Goal: Task Accomplishment & Management: Manage account settings

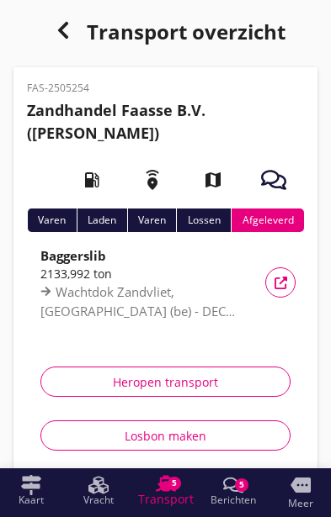
click at [167, 494] on span "Transport" at bounding box center [166, 500] width 56 height 12
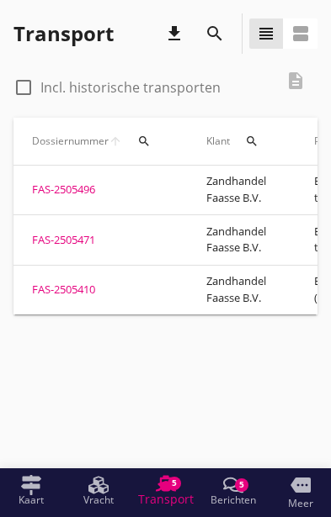
scroll to position [0, 37]
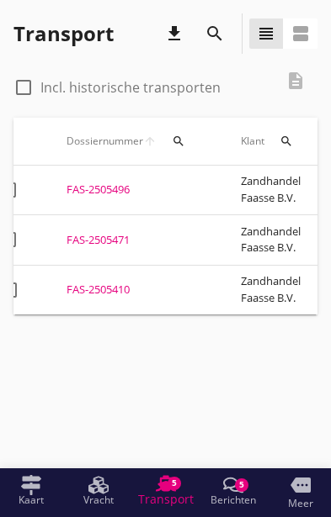
click at [95, 282] on div "FAS-2505410" at bounding box center [133, 290] width 134 height 17
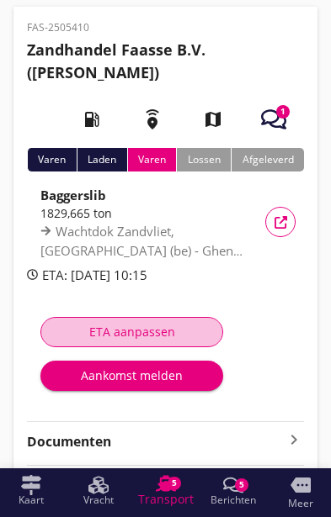
scroll to position [72, 0]
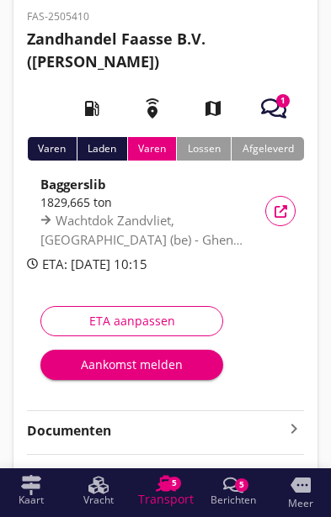
click at [289, 427] on icon "keyboard_arrow_right" at bounding box center [294, 429] width 20 height 20
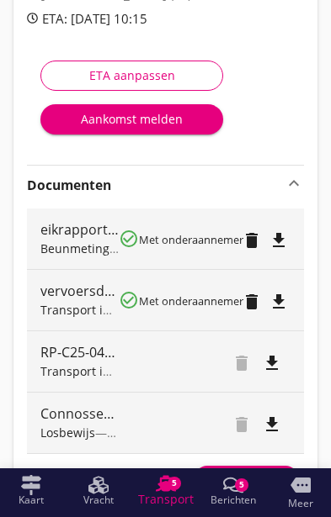
scroll to position [321, 0]
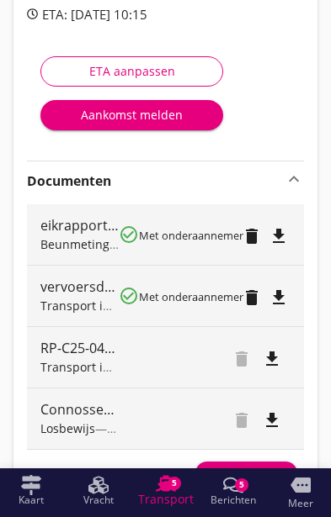
click at [257, 472] on div "Voeg bestand toe" at bounding box center [246, 473] width 88 height 17
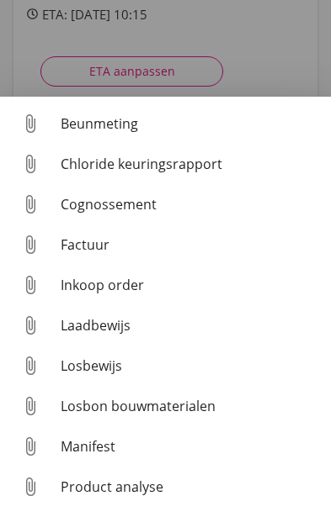
click at [173, 416] on div "Losbon bouwmaterialen" at bounding box center [189, 406] width 257 height 20
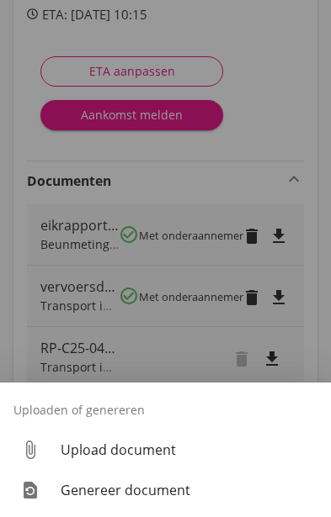
click at [156, 460] on div "Upload document" at bounding box center [189, 450] width 257 height 20
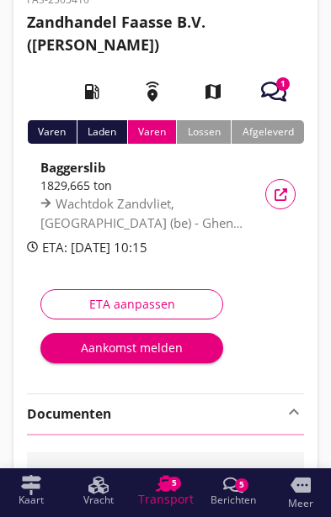
scroll to position [81, 0]
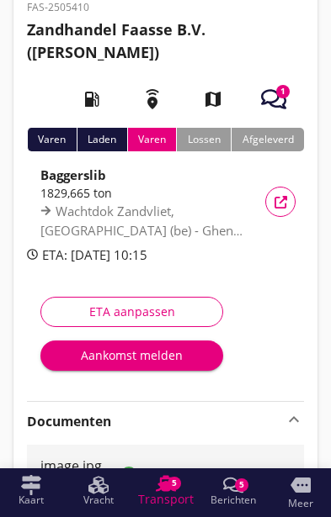
click at [134, 309] on div "ETA aanpassen" at bounding box center [132, 312] width 154 height 18
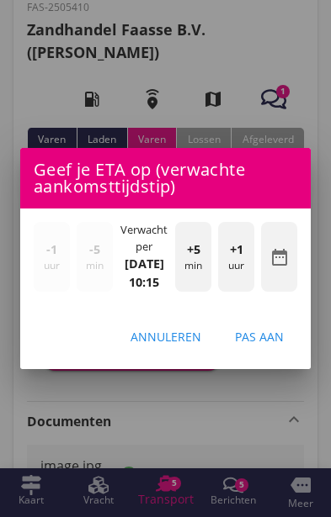
click at [166, 353] on button "Annuleren" at bounding box center [166, 337] width 98 height 30
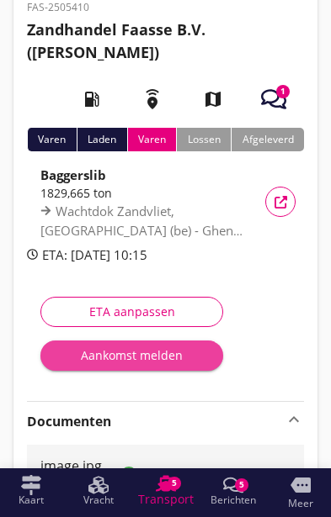
click at [157, 358] on div "Aankomst melden" at bounding box center [132, 356] width 156 height 18
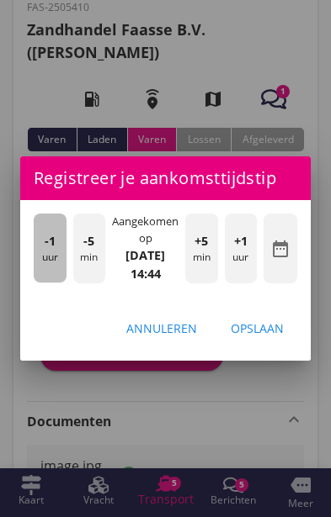
click at [50, 283] on div "-1 uur" at bounding box center [50, 248] width 33 height 69
click at [41, 283] on div "-1 uur" at bounding box center [50, 248] width 33 height 69
click at [45, 283] on div "-1 uur" at bounding box center [50, 248] width 33 height 69
click at [47, 283] on div "-1 uur" at bounding box center [50, 248] width 33 height 69
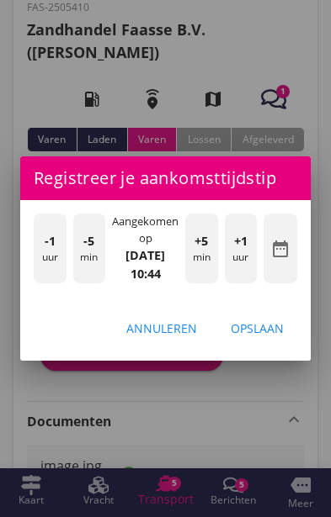
click at [85, 283] on div "-5 min" at bounding box center [89, 248] width 33 height 69
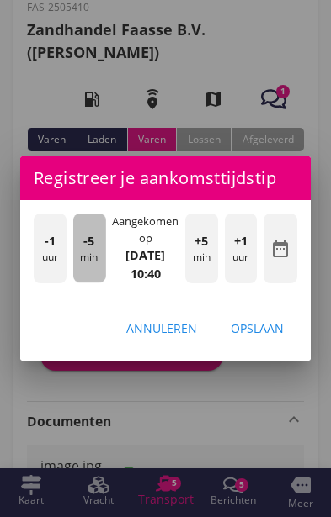
click at [93, 283] on div "-5 min" at bounding box center [89, 248] width 33 height 69
click at [83, 283] on div "-5 min" at bounding box center [89, 248] width 33 height 69
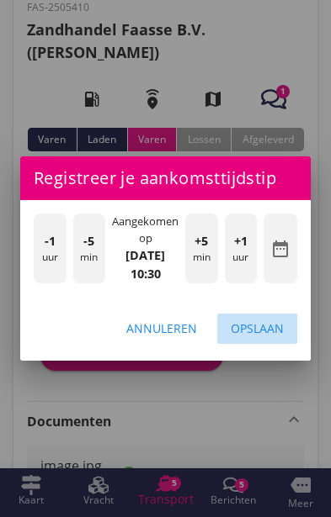
click at [269, 344] on button "Opslaan" at bounding box center [257, 329] width 80 height 30
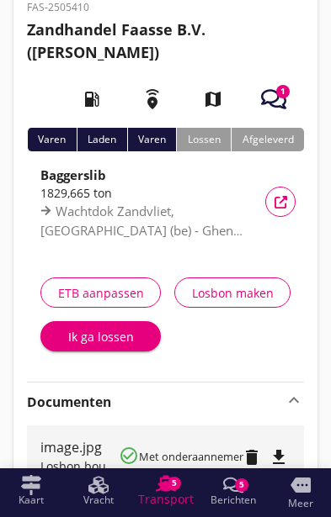
click at [98, 338] on div "Ik ga lossen" at bounding box center [100, 337] width 93 height 18
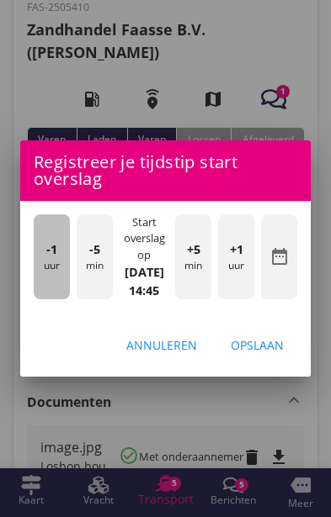
click at [46, 292] on div "-1 uur" at bounding box center [52, 257] width 36 height 85
click at [45, 297] on div "-1 uur" at bounding box center [52, 257] width 36 height 85
click at [45, 300] on div "-1 uur" at bounding box center [52, 257] width 36 height 85
click at [41, 300] on div "-1 uur" at bounding box center [52, 257] width 36 height 85
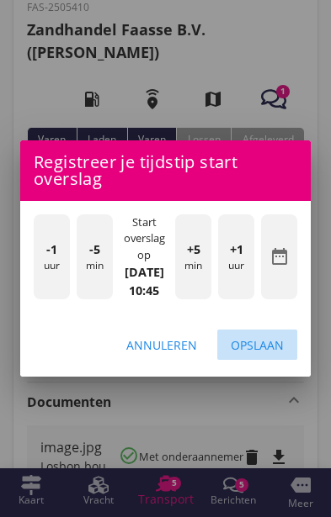
click at [273, 354] on div "Opslaan" at bounding box center [257, 346] width 53 height 18
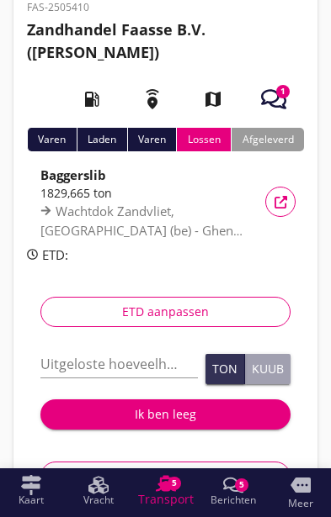
click at [286, 100] on div "button" at bounding box center [273, 99] width 47 height 47
